Goal: Obtain resource: Download file/media

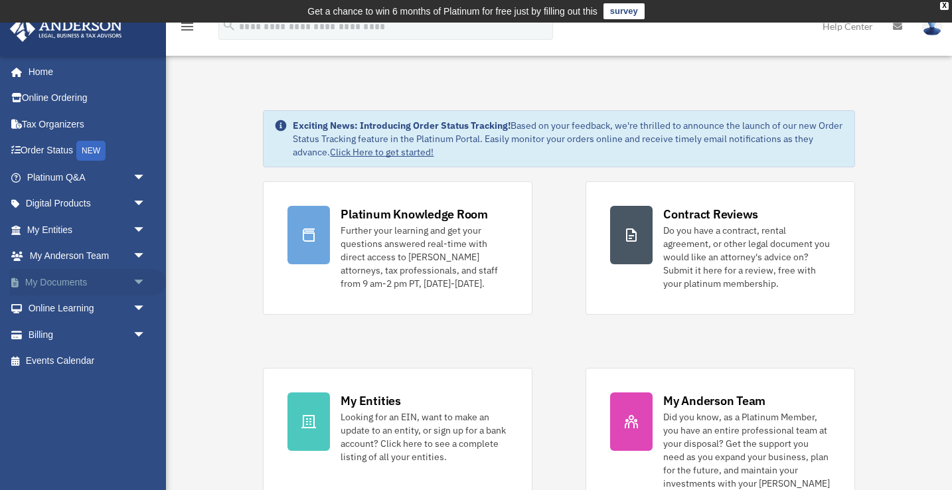
click at [81, 281] on link "My Documents arrow_drop_down" at bounding box center [87, 282] width 157 height 27
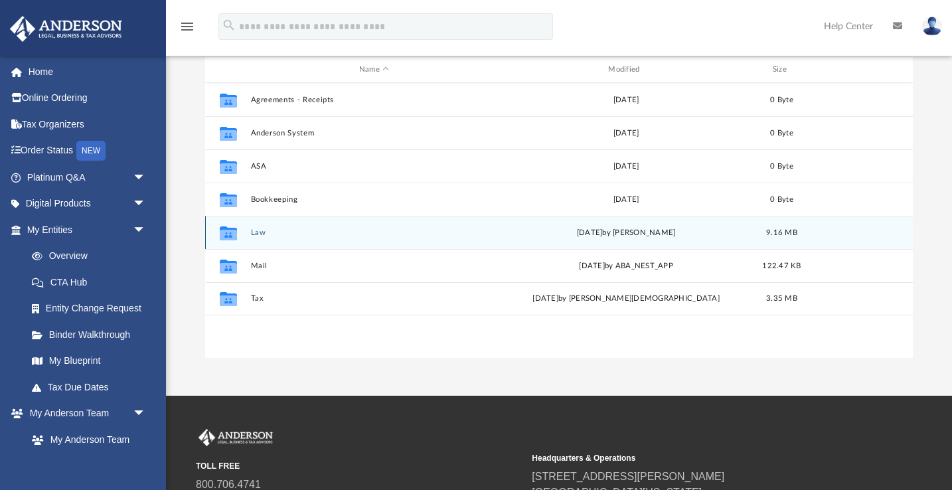
scroll to position [154, 0]
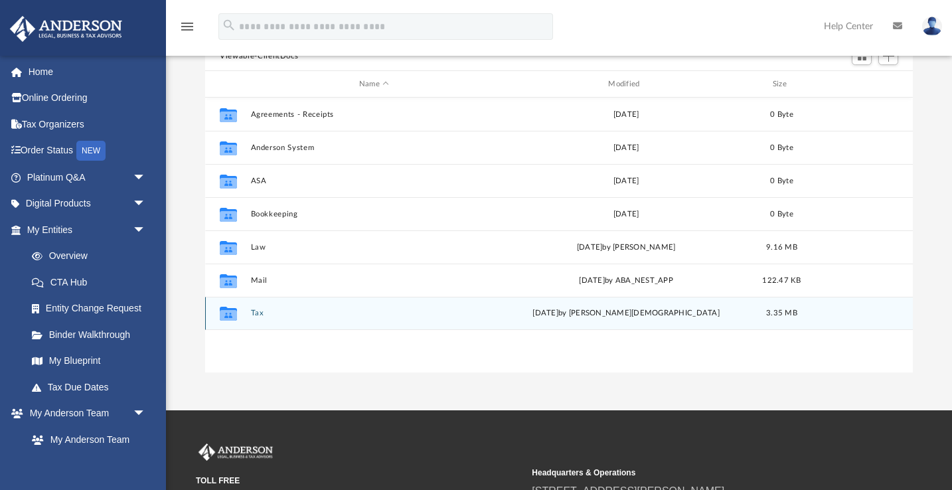
click at [255, 313] on button "Tax" at bounding box center [374, 313] width 246 height 9
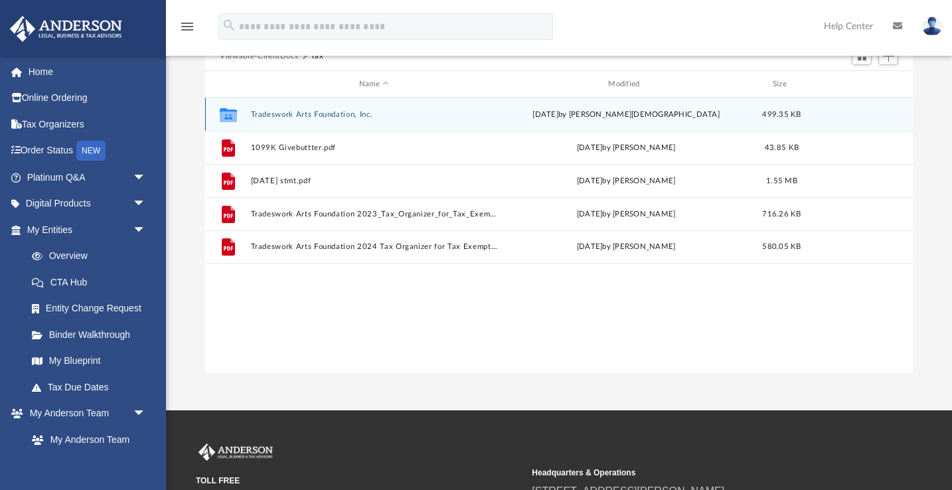
click at [266, 114] on button "Tradeswork Arts Foundation, Inc." at bounding box center [374, 114] width 246 height 9
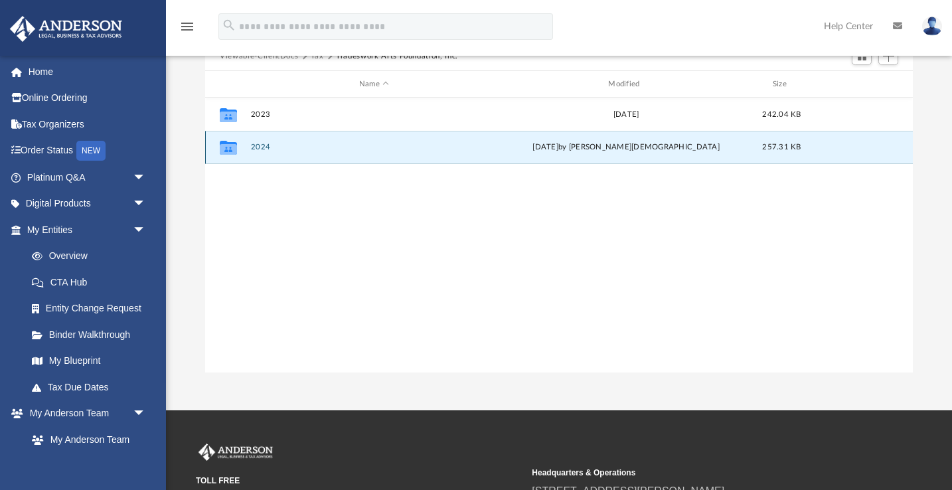
click at [263, 147] on button "2024" at bounding box center [374, 147] width 246 height 9
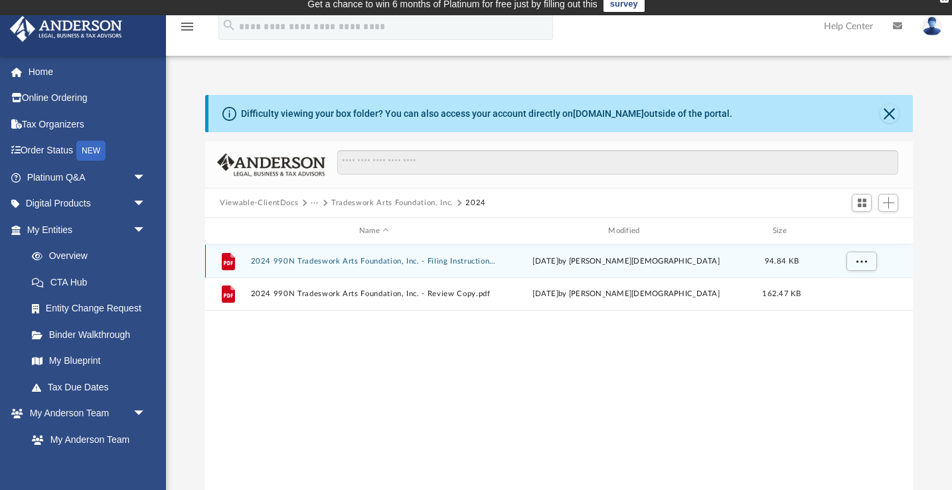
scroll to position [6, 0]
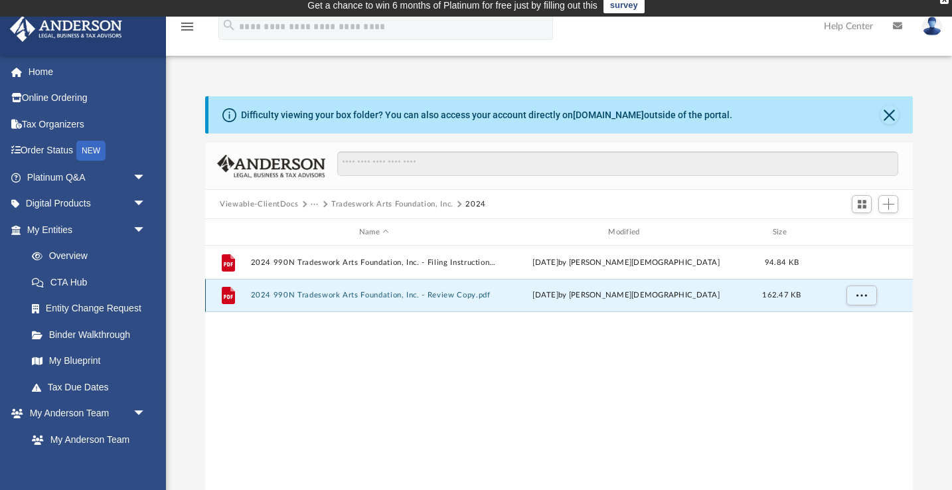
click at [323, 295] on button "2024 990N Tradeswork Arts Foundation, Inc. - Review Copy.pdf" at bounding box center [374, 295] width 246 height 9
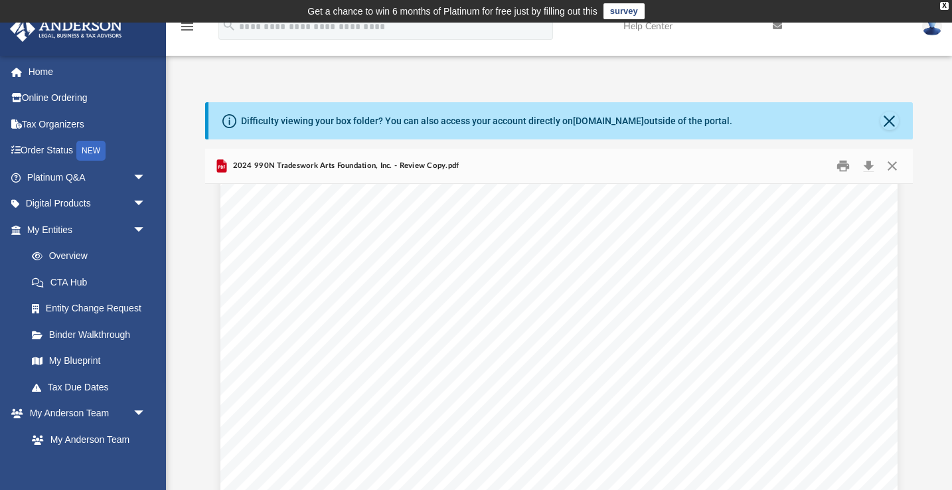
scroll to position [4700, 0]
click at [869, 165] on button "Download" at bounding box center [869, 166] width 24 height 21
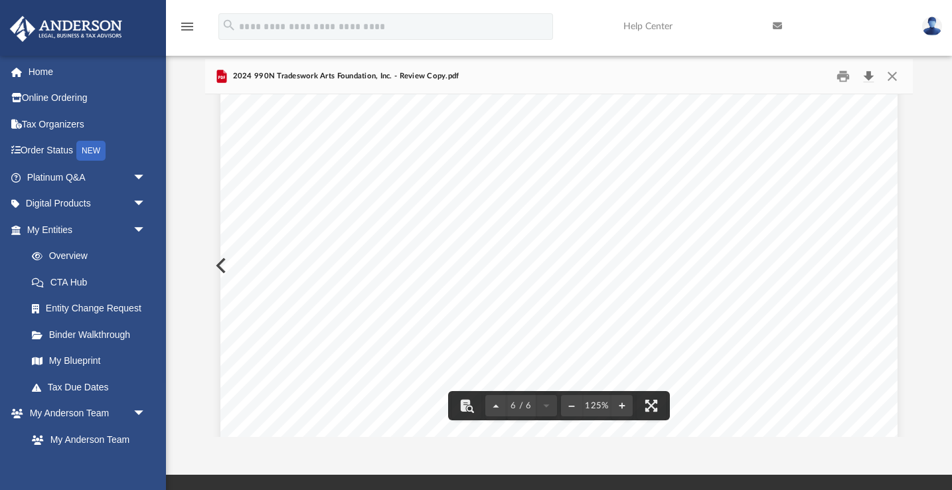
scroll to position [4552, 0]
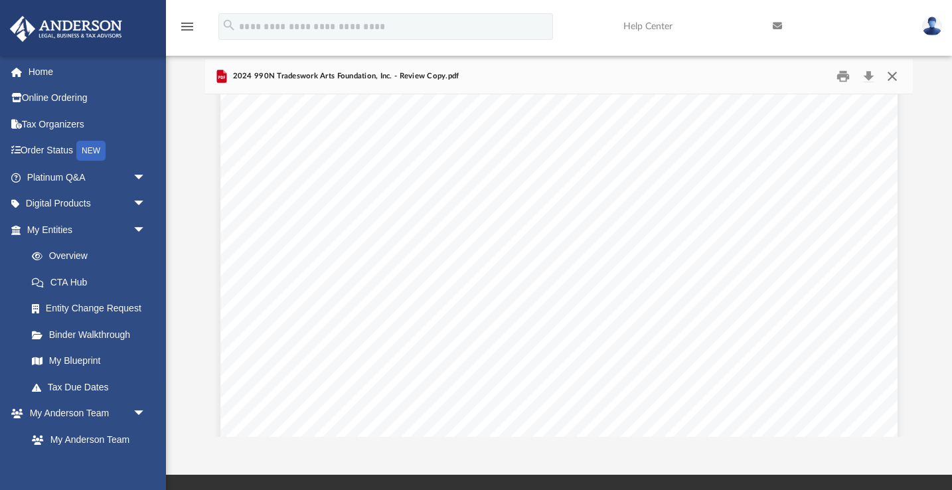
click at [893, 76] on button "Close" at bounding box center [892, 76] width 24 height 21
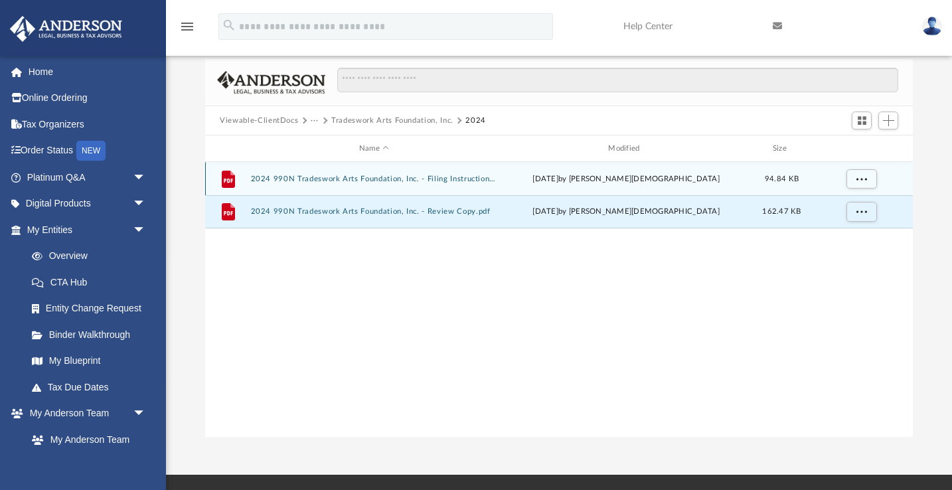
click at [380, 181] on button "2024 990N Tradeswork Arts Foundation, Inc. - Filing Instructions.pdf" at bounding box center [374, 179] width 246 height 9
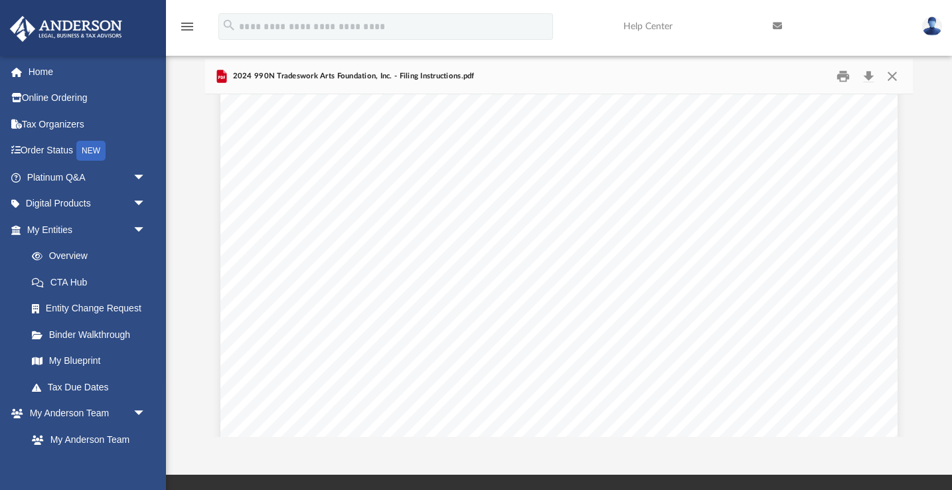
scroll to position [1119, 0]
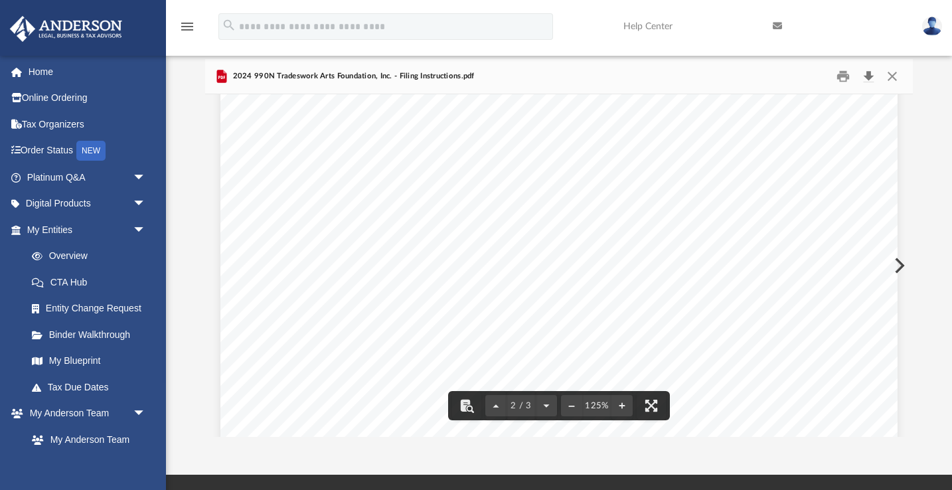
click at [869, 77] on button "Download" at bounding box center [869, 76] width 24 height 21
click at [606, 263] on div "September 26, 2025 Tradeswork Arts Foundation, Inc. 1238 Forrest Boulevard Deca…" at bounding box center [558, 117] width 677 height 877
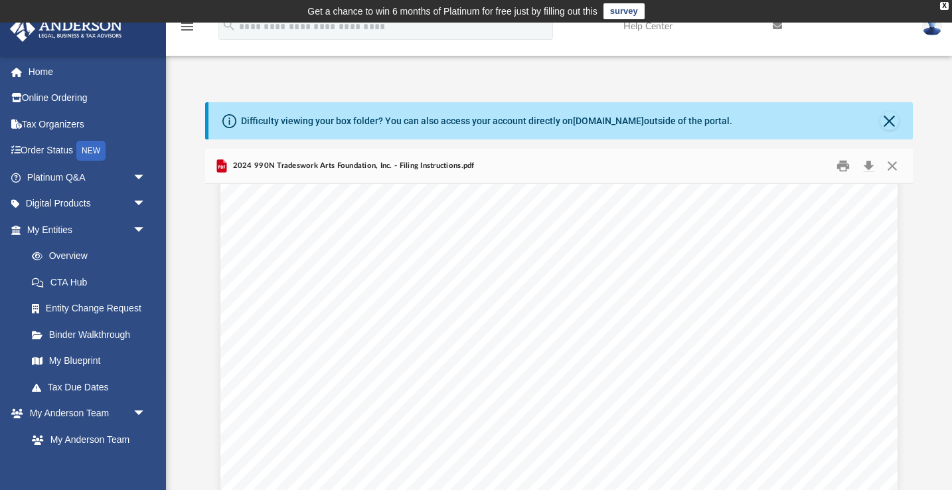
scroll to position [0, 0]
click at [893, 122] on button "Close" at bounding box center [890, 121] width 19 height 19
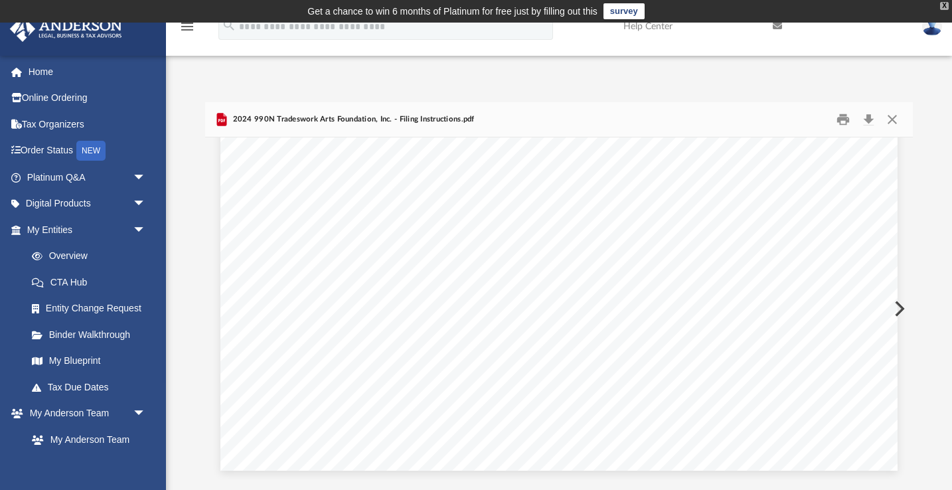
click at [946, 6] on div "X" at bounding box center [944, 6] width 9 height 8
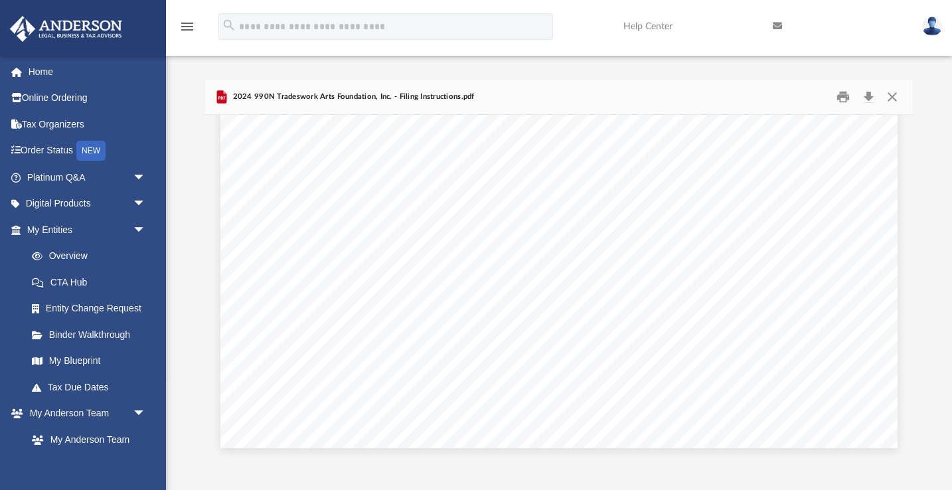
click at [187, 21] on icon "menu" at bounding box center [187, 27] width 16 height 16
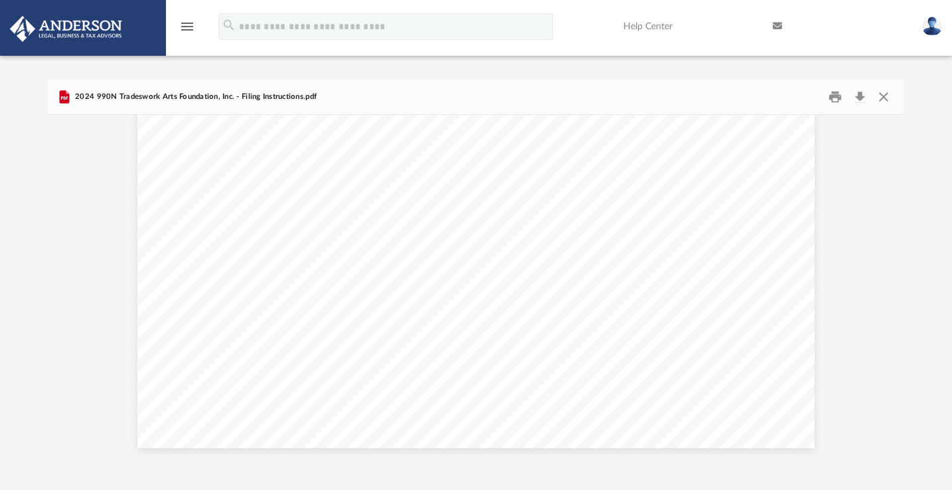
scroll to position [1793, 0]
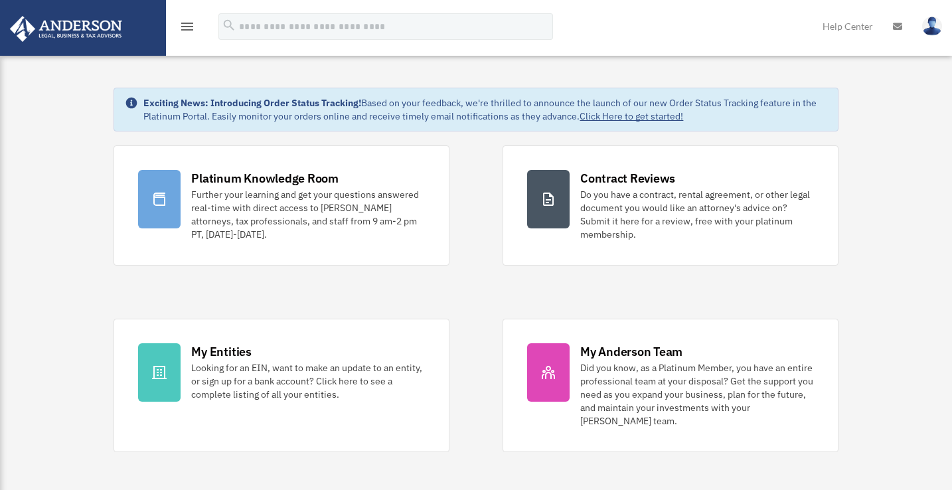
click at [189, 29] on icon "menu" at bounding box center [187, 27] width 16 height 16
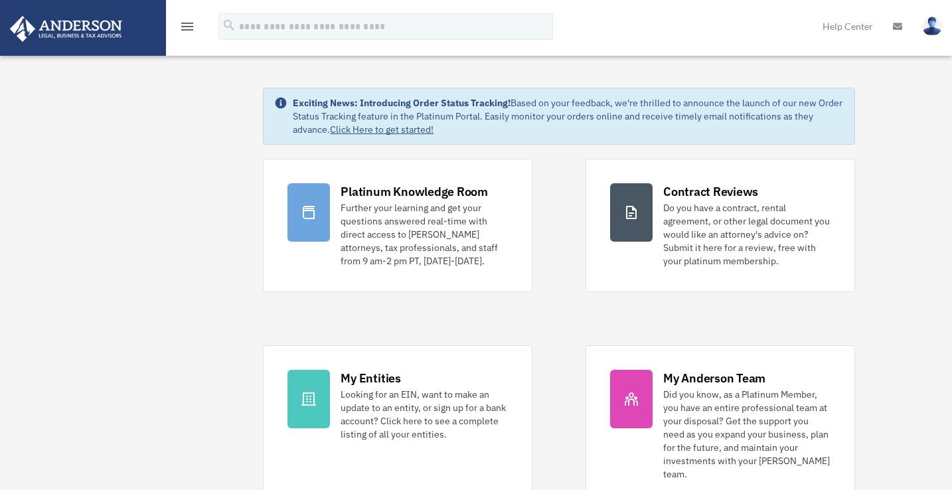
click at [930, 23] on img at bounding box center [932, 26] width 20 height 19
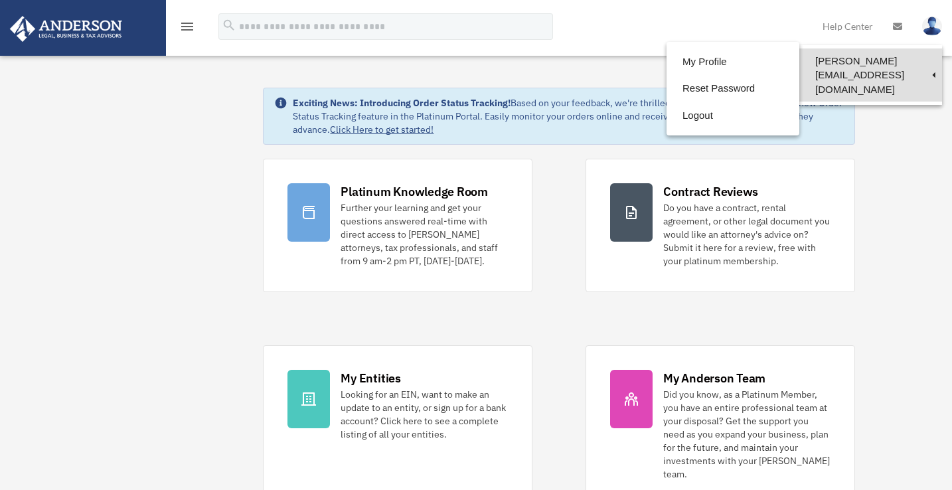
click at [876, 62] on link "[PERSON_NAME][EMAIL_ADDRESS][DOMAIN_NAME]" at bounding box center [871, 74] width 143 height 53
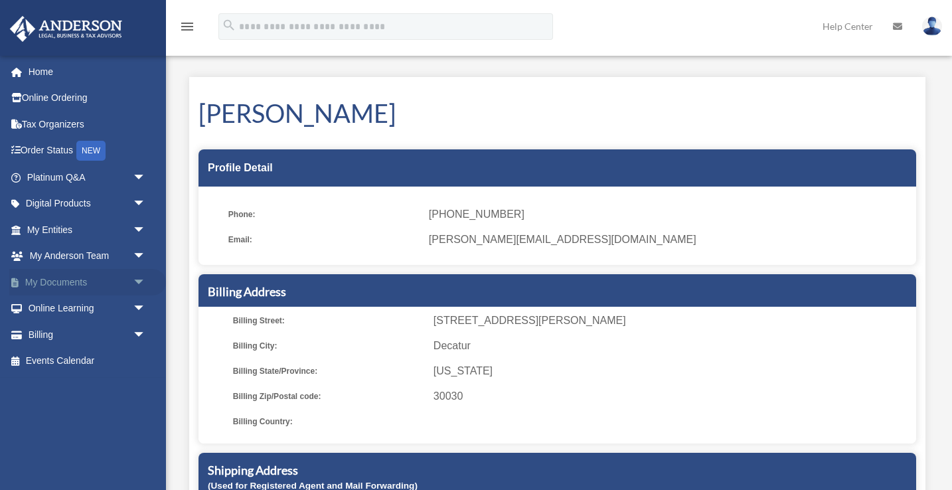
click at [139, 282] on span "arrow_drop_down" at bounding box center [146, 282] width 27 height 27
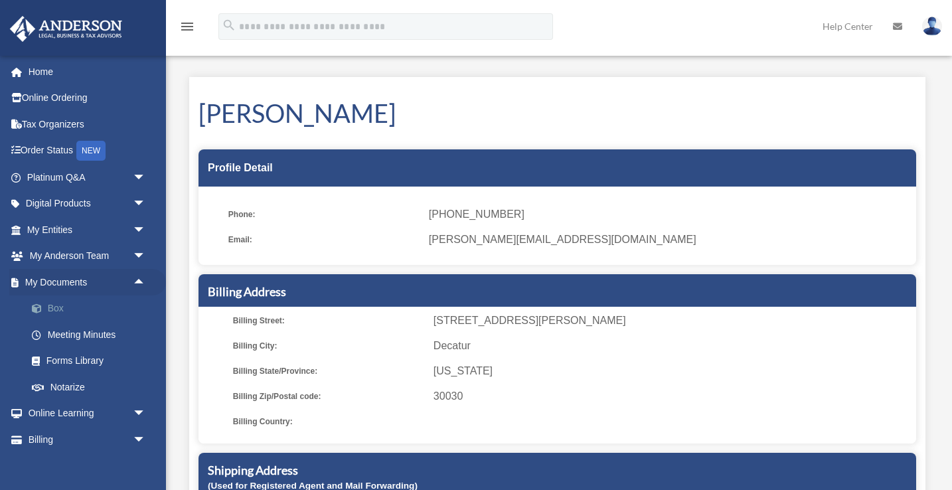
click at [54, 307] on link "Box" at bounding box center [92, 309] width 147 height 27
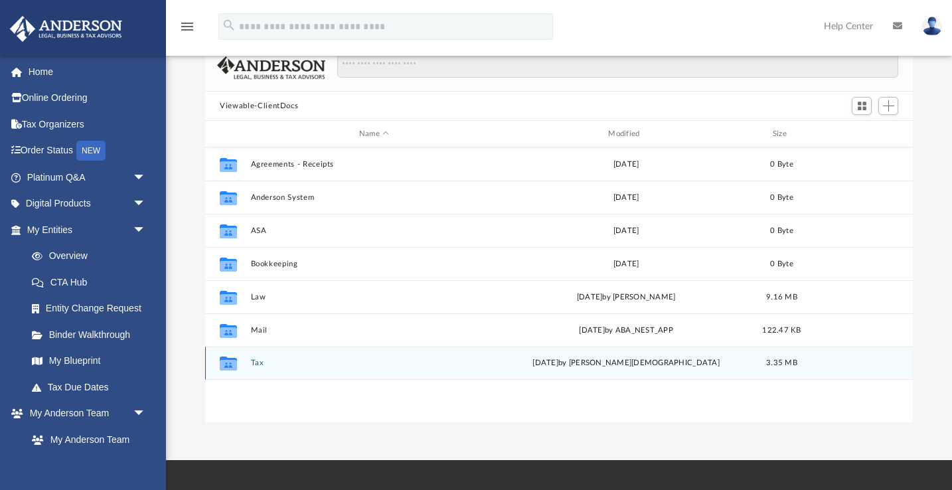
scroll to position [100, 0]
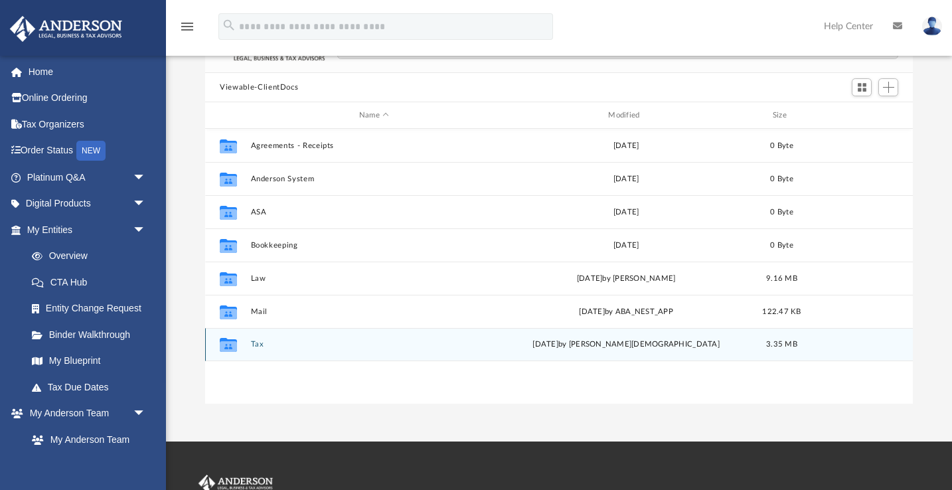
click at [251, 345] on button "Tax" at bounding box center [374, 344] width 246 height 9
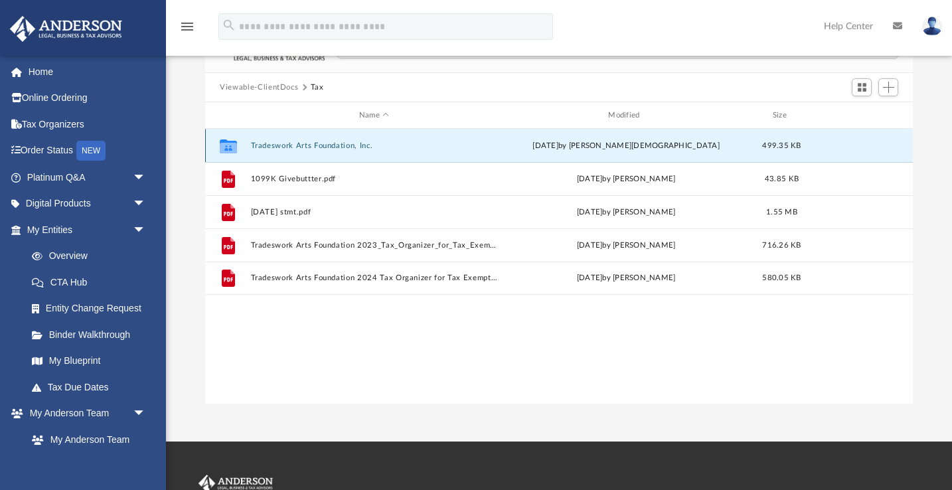
click at [280, 147] on button "Tradeswork Arts Foundation, Inc." at bounding box center [374, 145] width 246 height 9
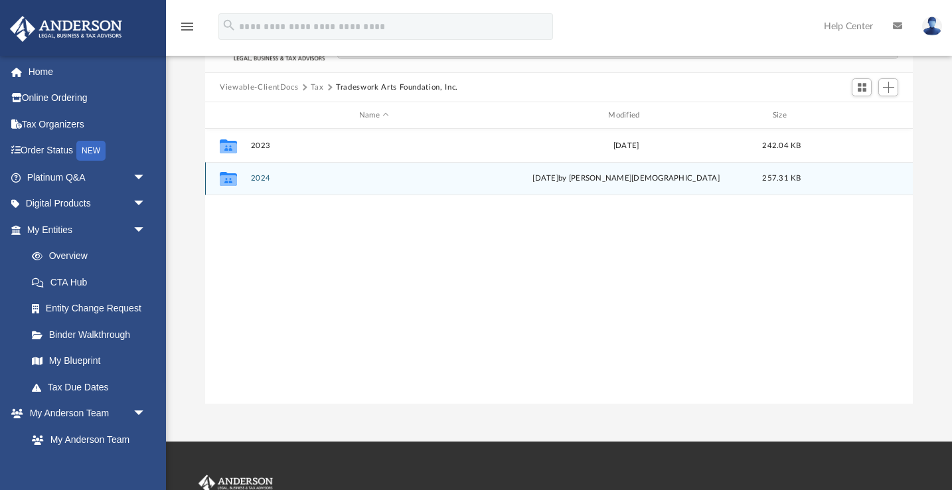
click at [256, 181] on button "2024" at bounding box center [374, 178] width 246 height 9
